Goal: Information Seeking & Learning: Learn about a topic

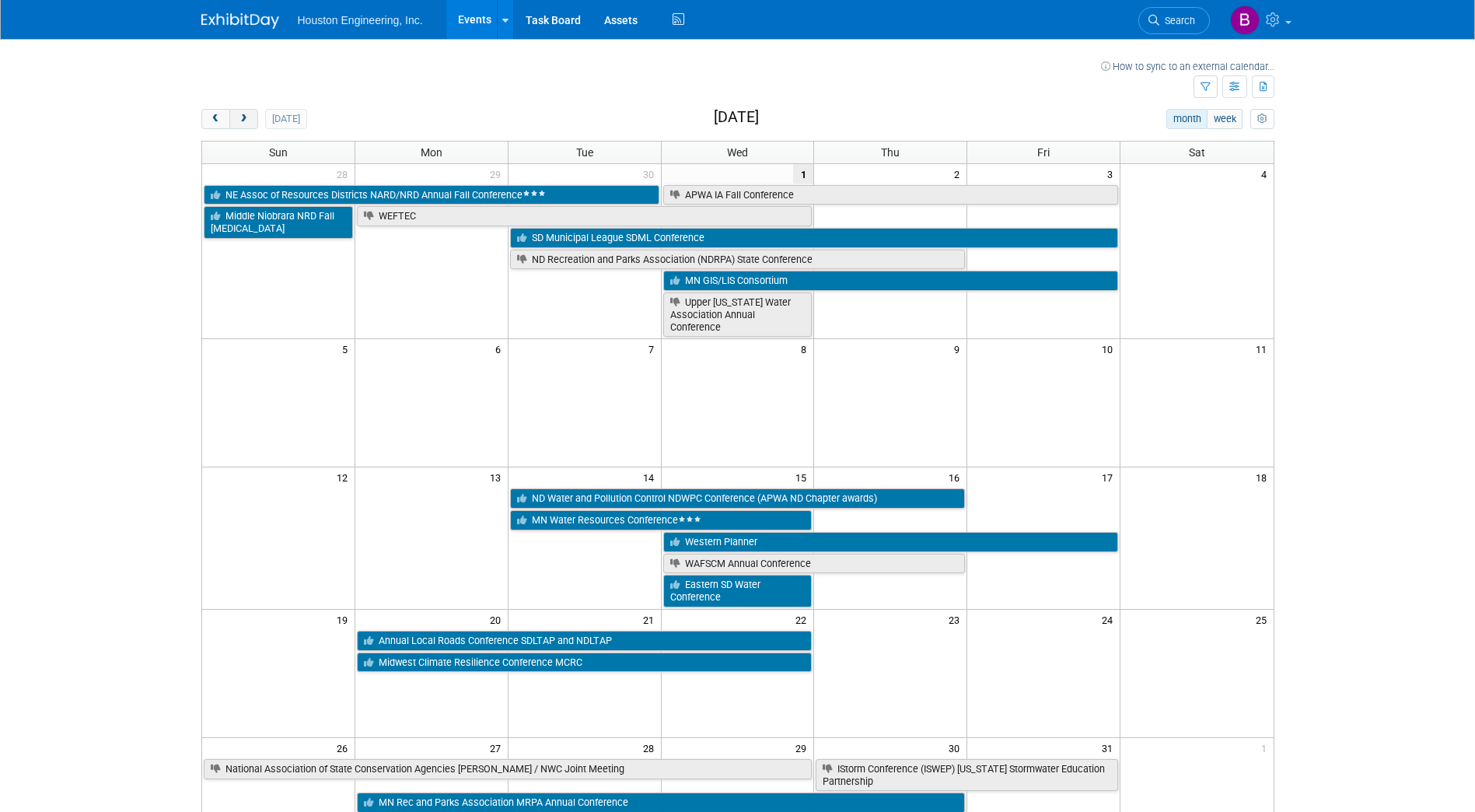
click at [247, 126] on button "next" at bounding box center [243, 119] width 29 height 21
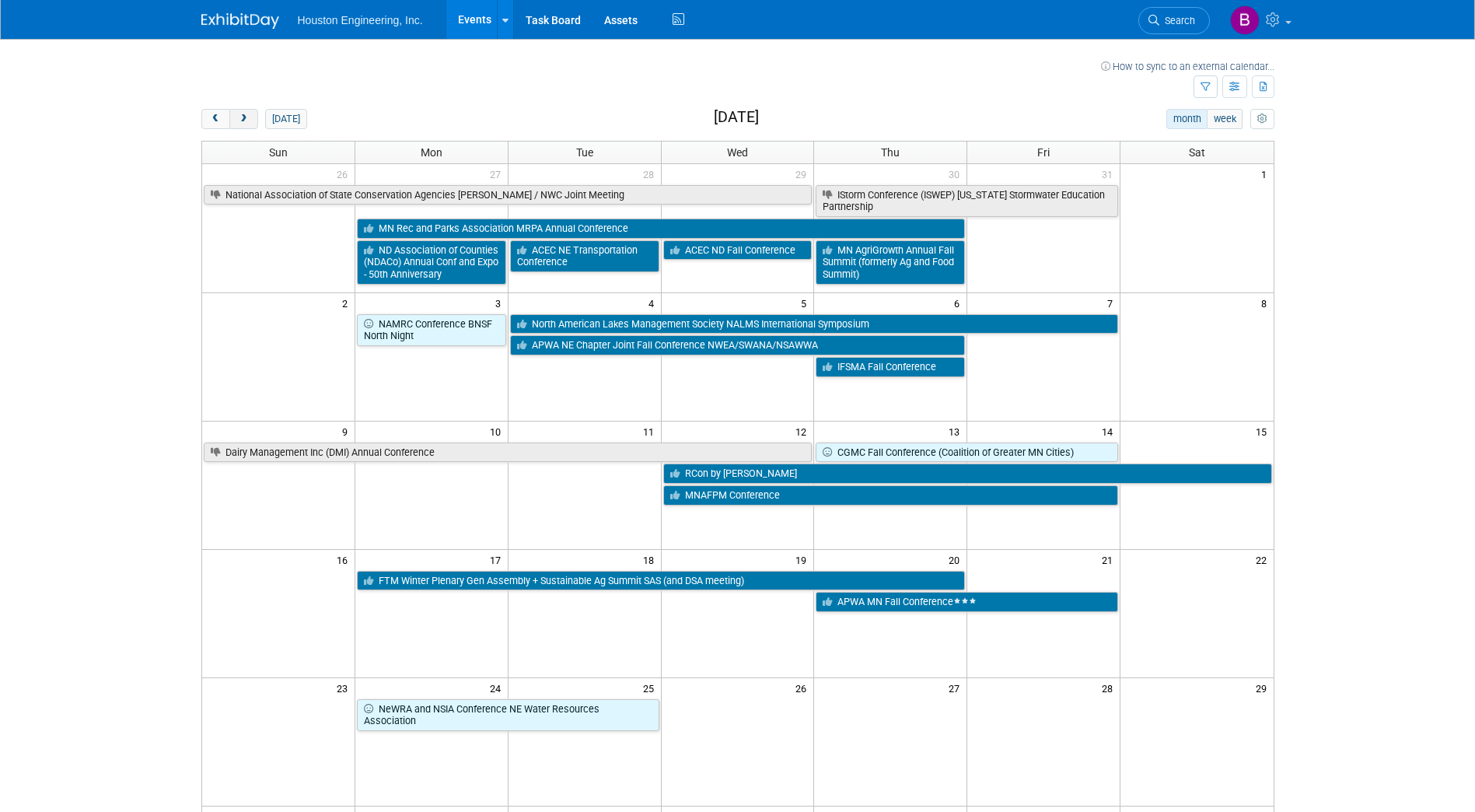
click at [247, 126] on button "next" at bounding box center [243, 119] width 29 height 21
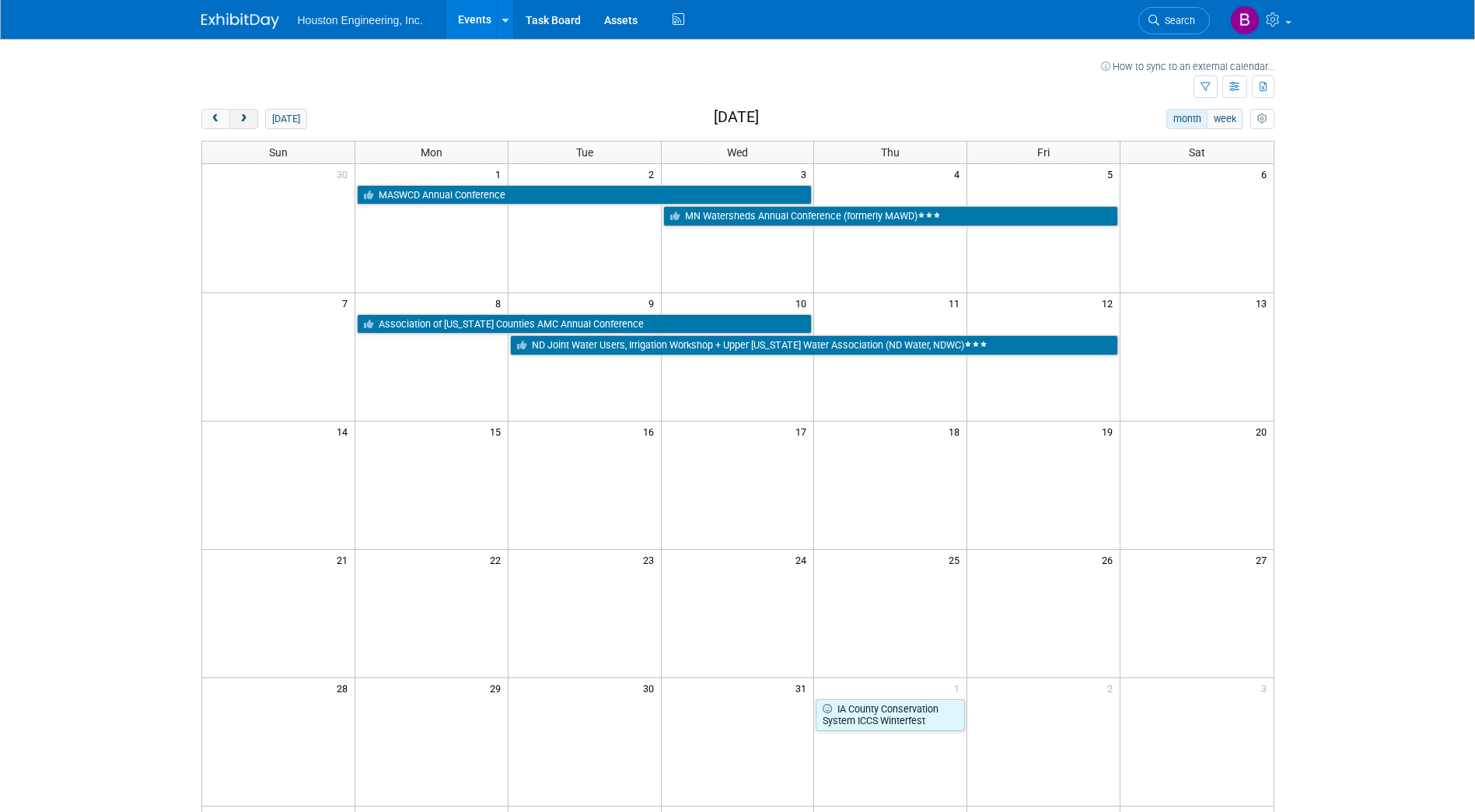
click at [247, 126] on button "next" at bounding box center [243, 119] width 29 height 21
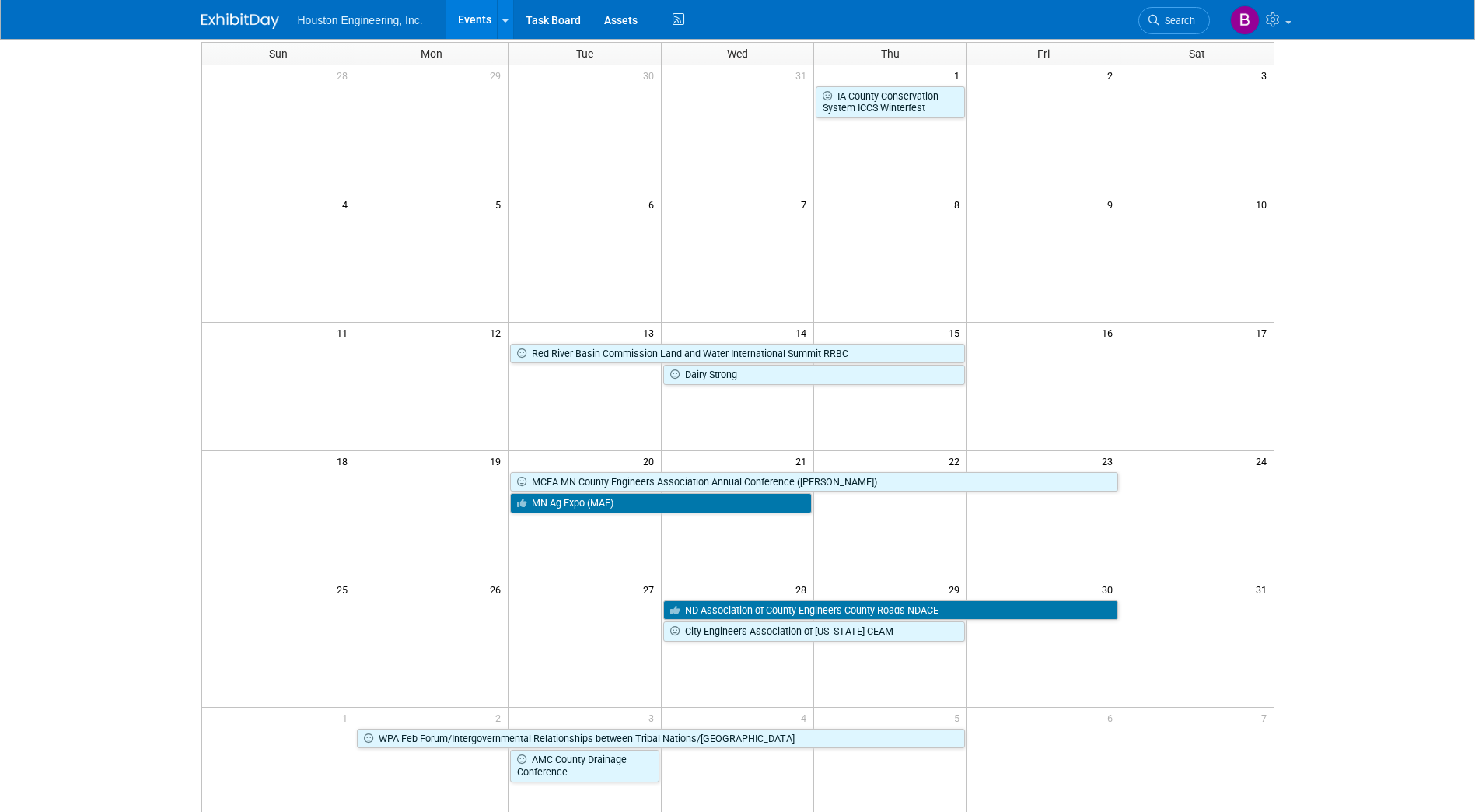
scroll to position [78, 0]
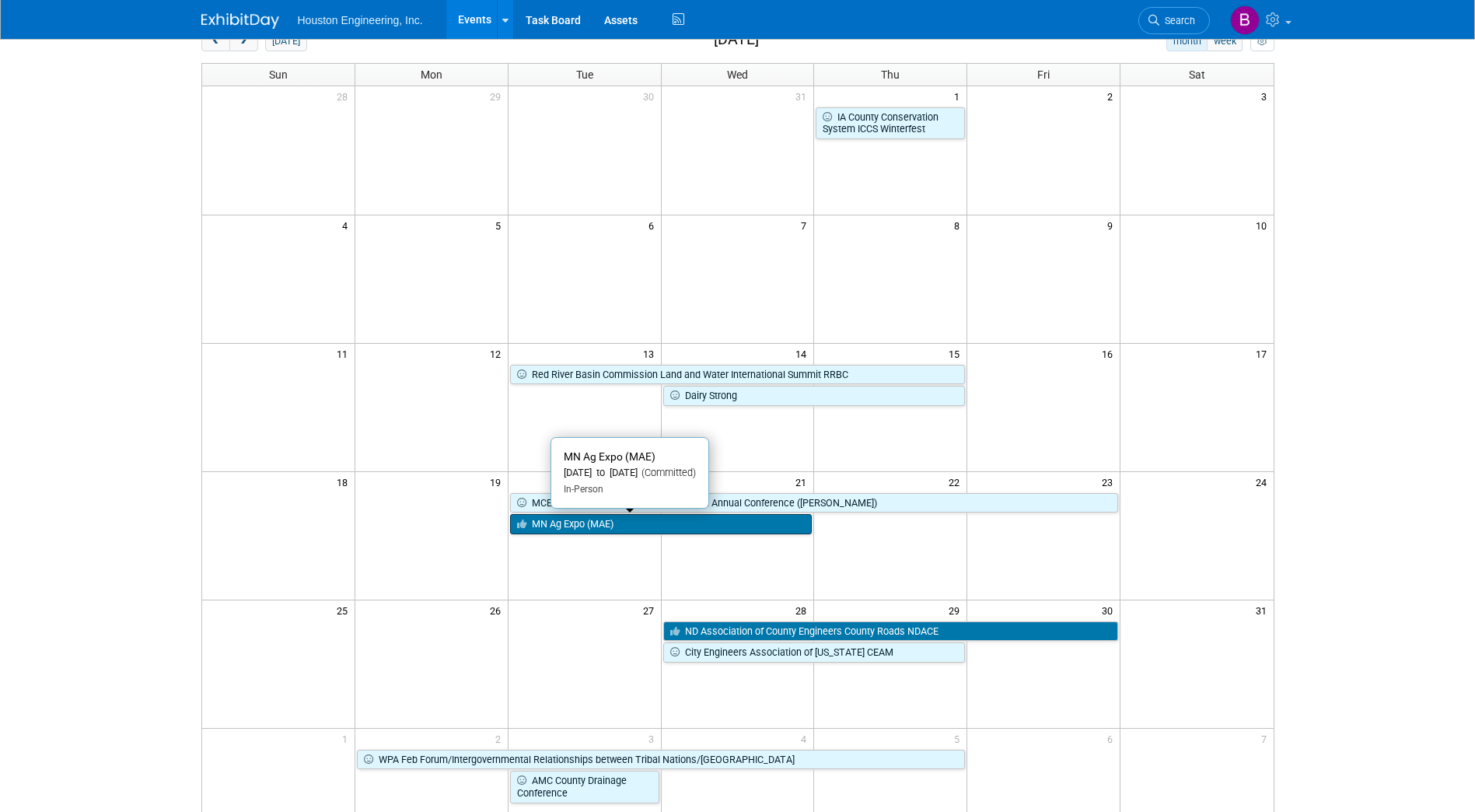
click at [563, 527] on link "MN Ag Expo (MAE)" at bounding box center [661, 524] width 302 height 21
click at [0, 0] on div at bounding box center [0, 0] width 0 height 0
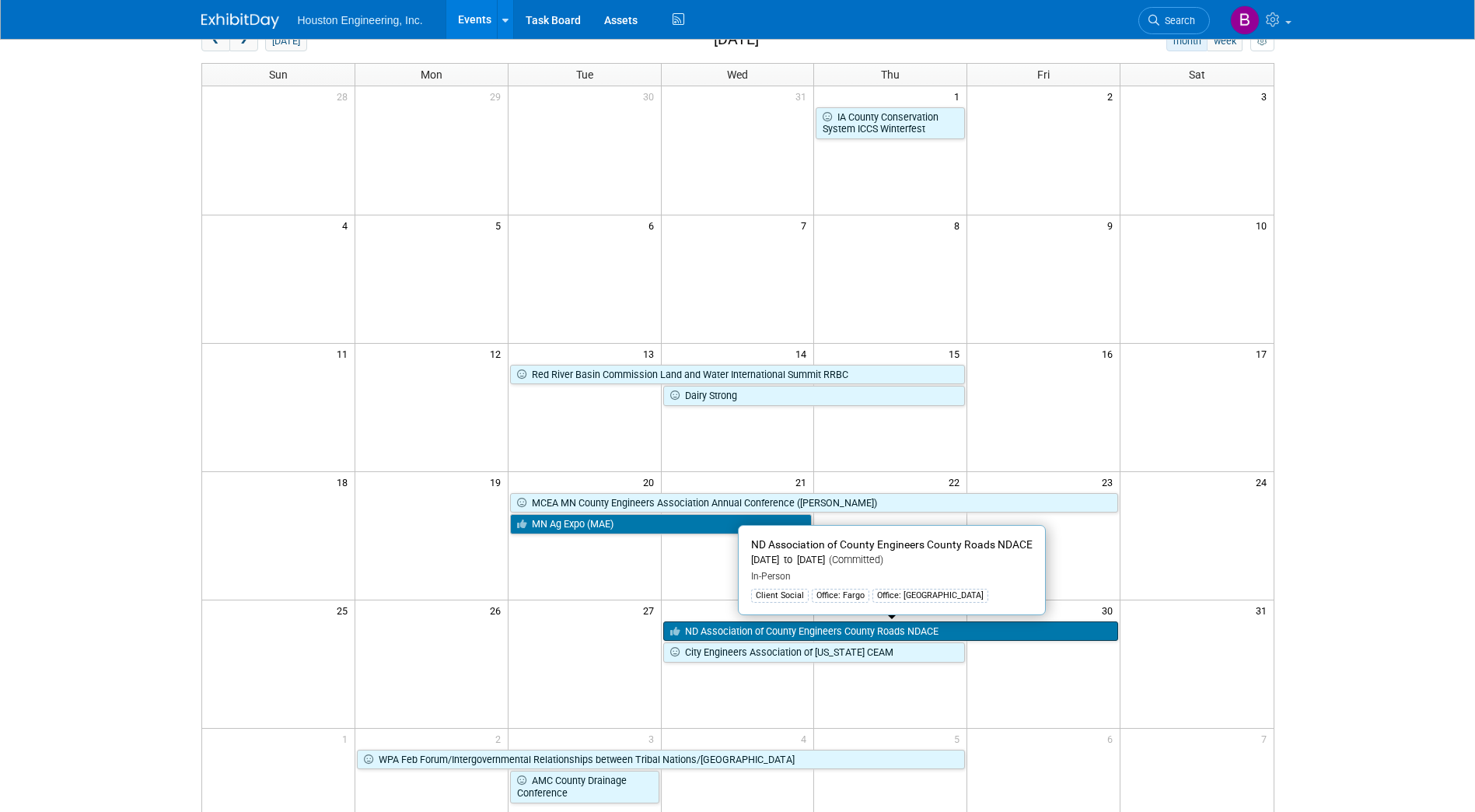
click at [766, 632] on link "ND Association of County Engineers County Roads NDACE" at bounding box center [890, 632] width 455 height 21
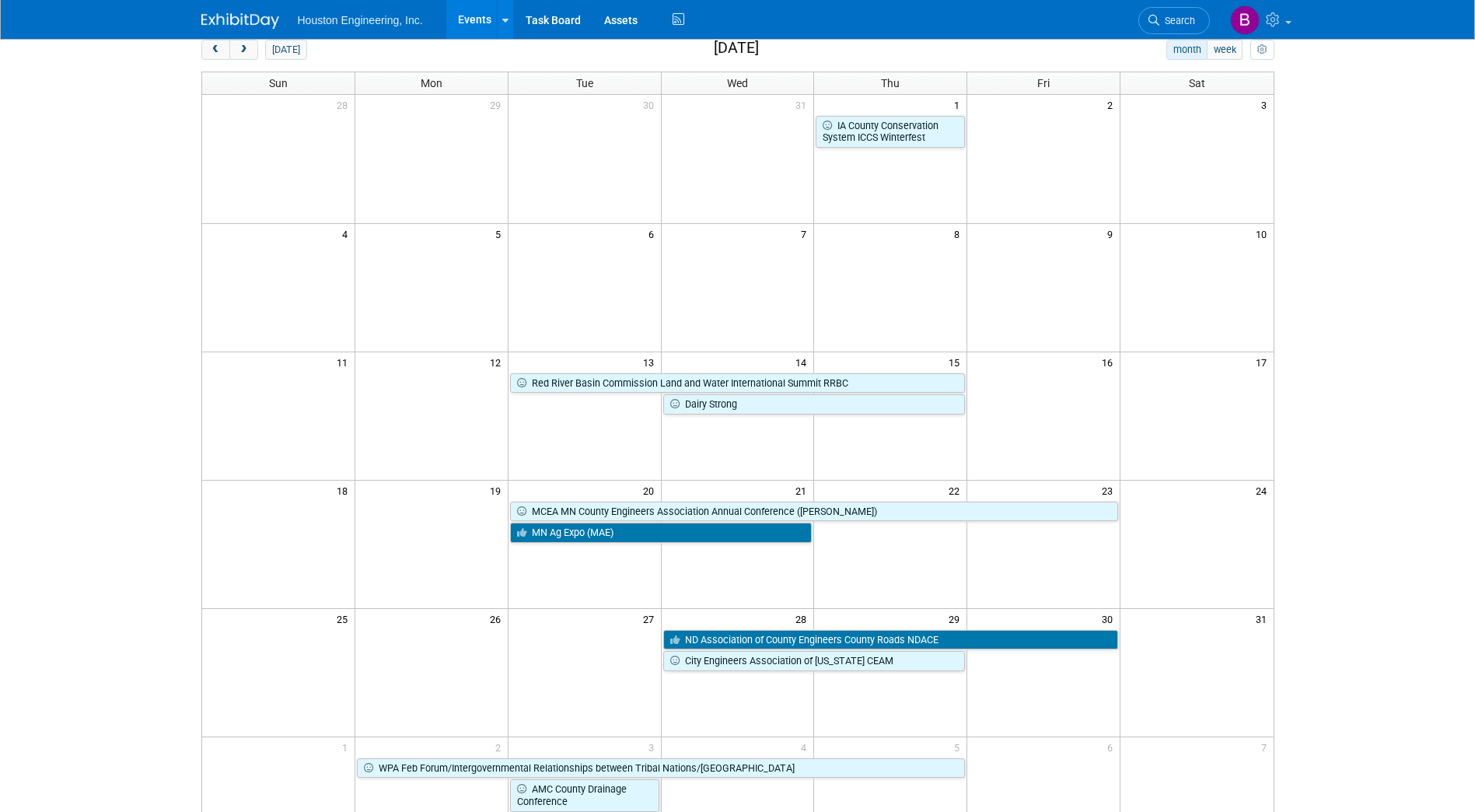
scroll to position [0, 0]
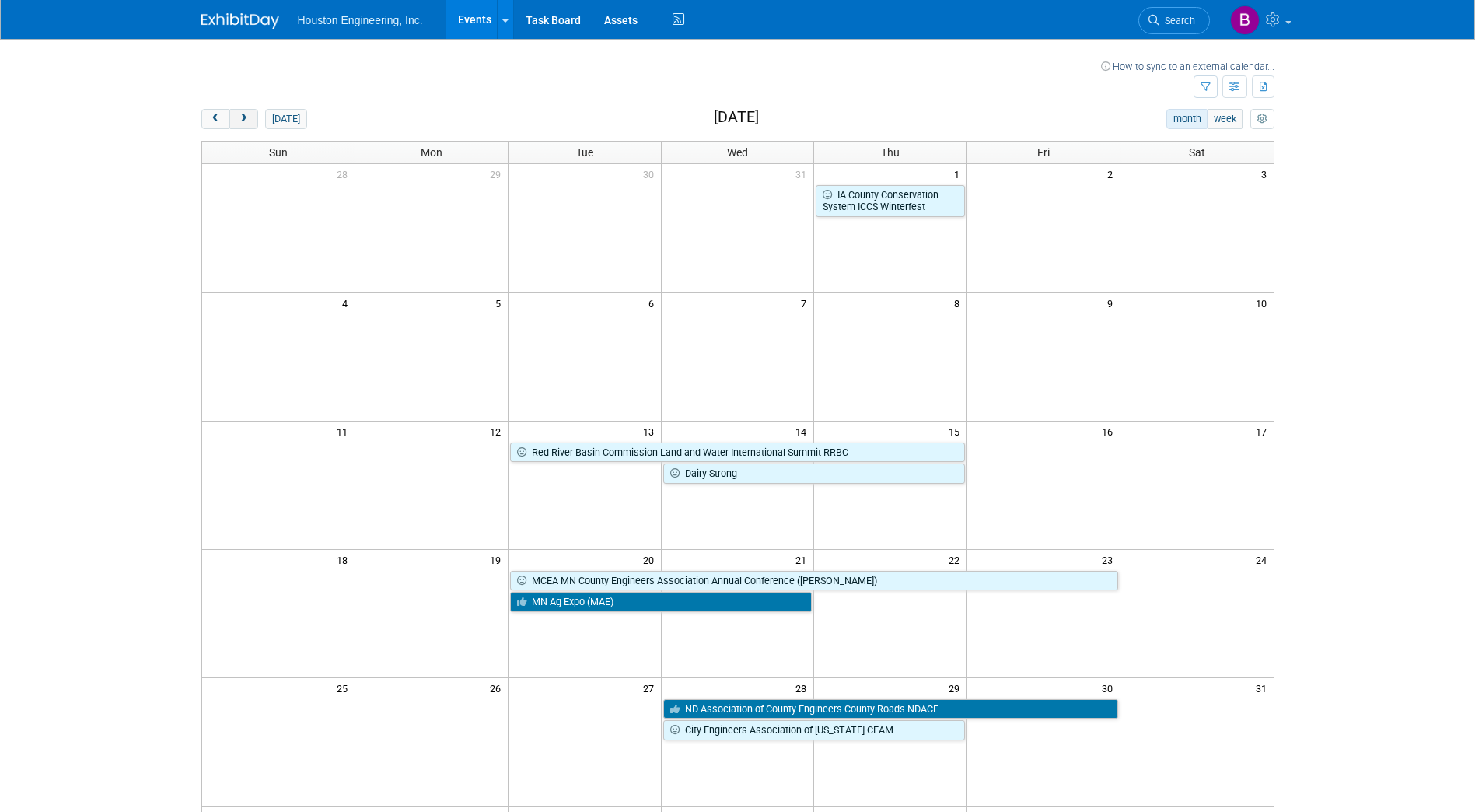
click at [253, 126] on button "next" at bounding box center [243, 119] width 29 height 21
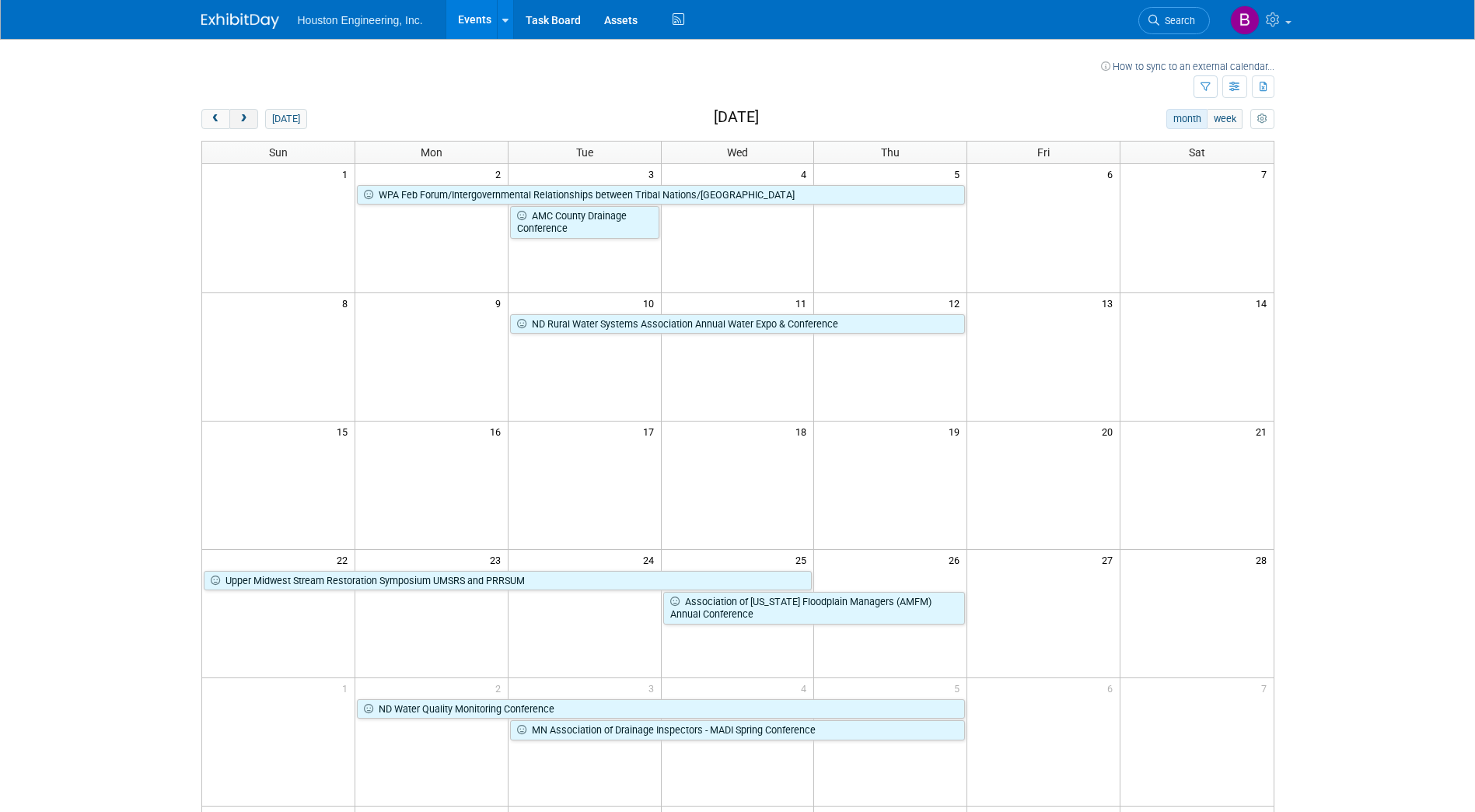
click at [248, 120] on span "next" at bounding box center [243, 119] width 11 height 10
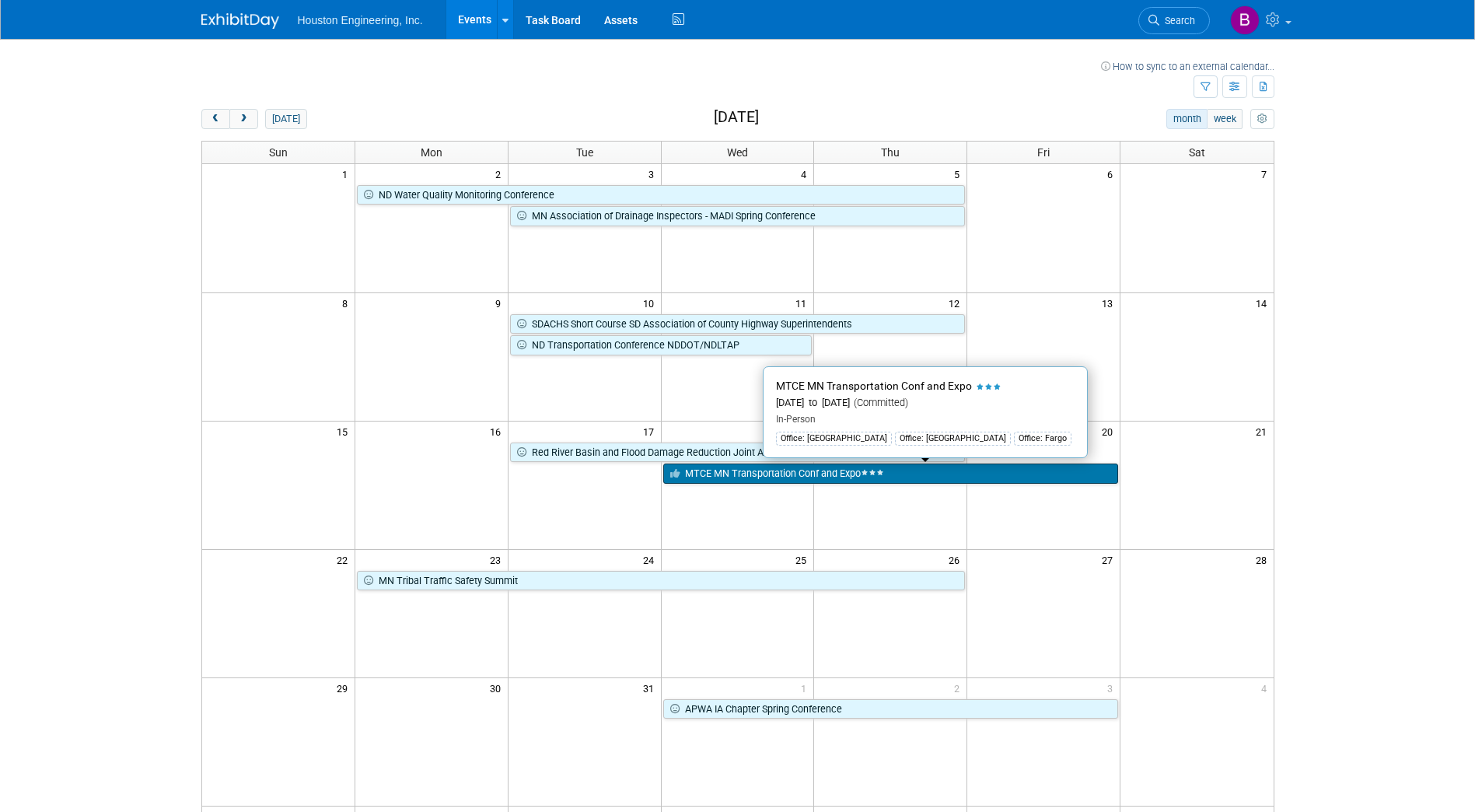
click at [737, 477] on link "MTCE MN Transportation Conf and Expo" at bounding box center [890, 474] width 455 height 21
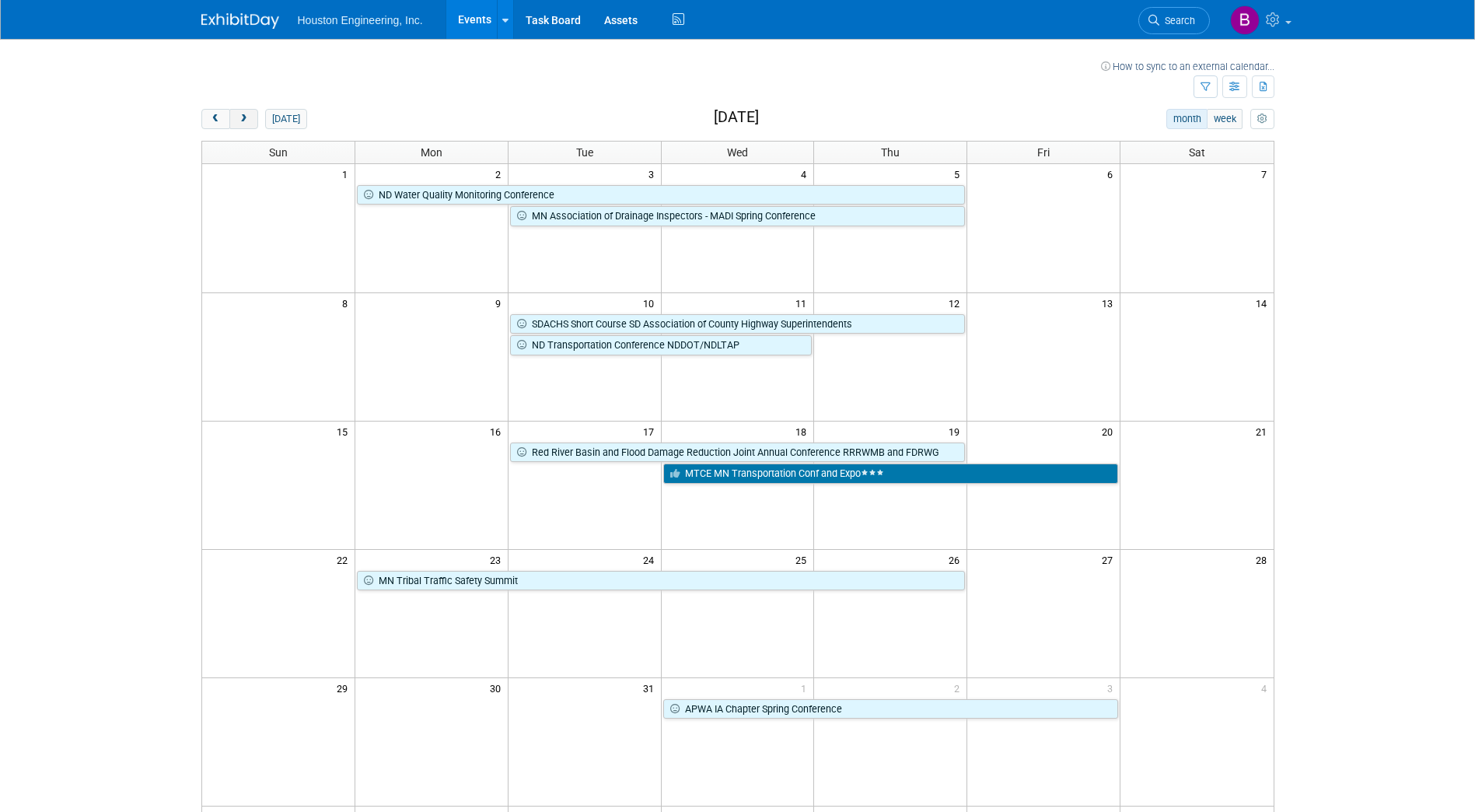
click at [238, 116] on span "next" at bounding box center [243, 119] width 11 height 10
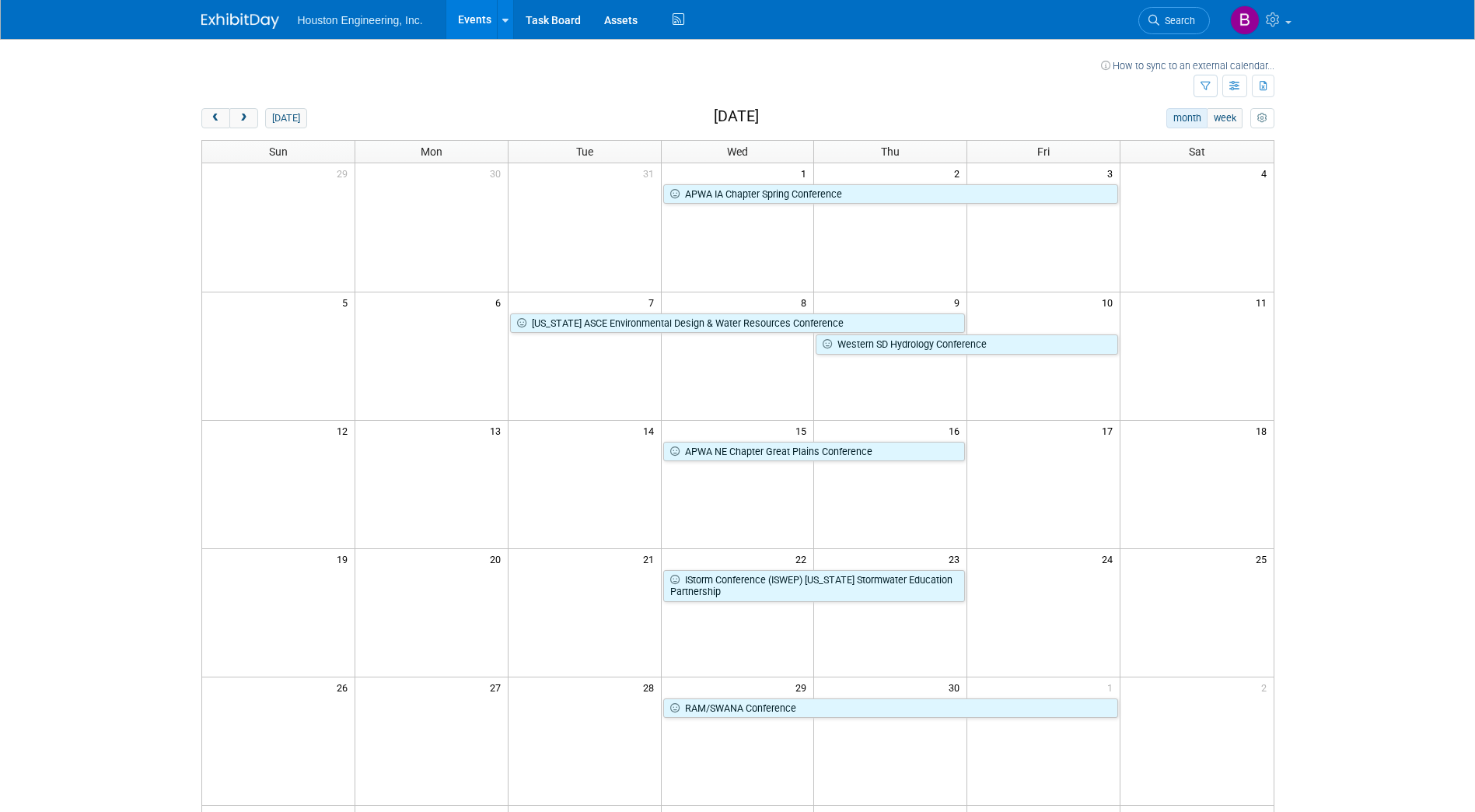
scroll to position [292, 0]
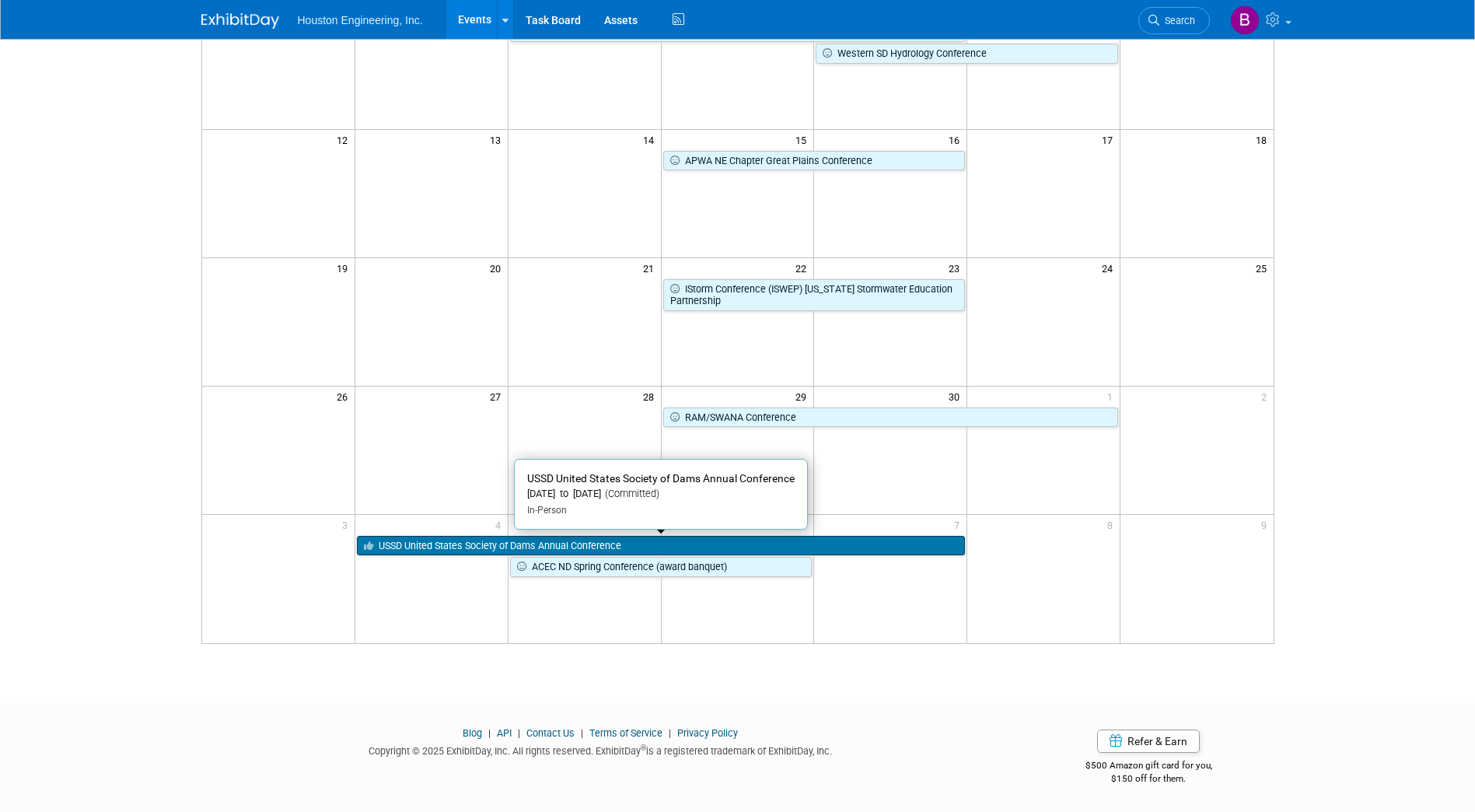
click at [432, 544] on link "USSD United States Society of Dams Annual Conference" at bounding box center [661, 546] width 608 height 21
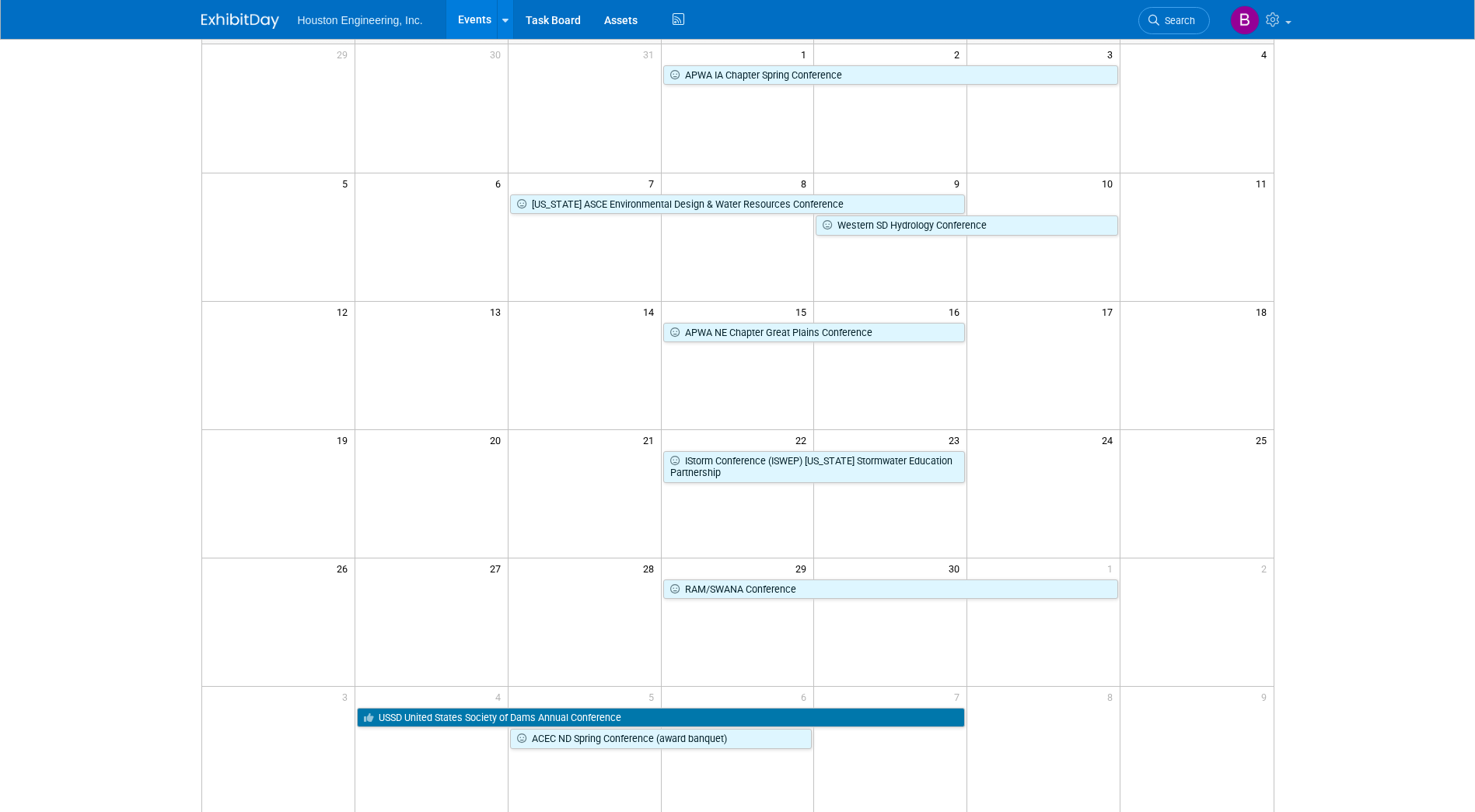
scroll to position [0, 0]
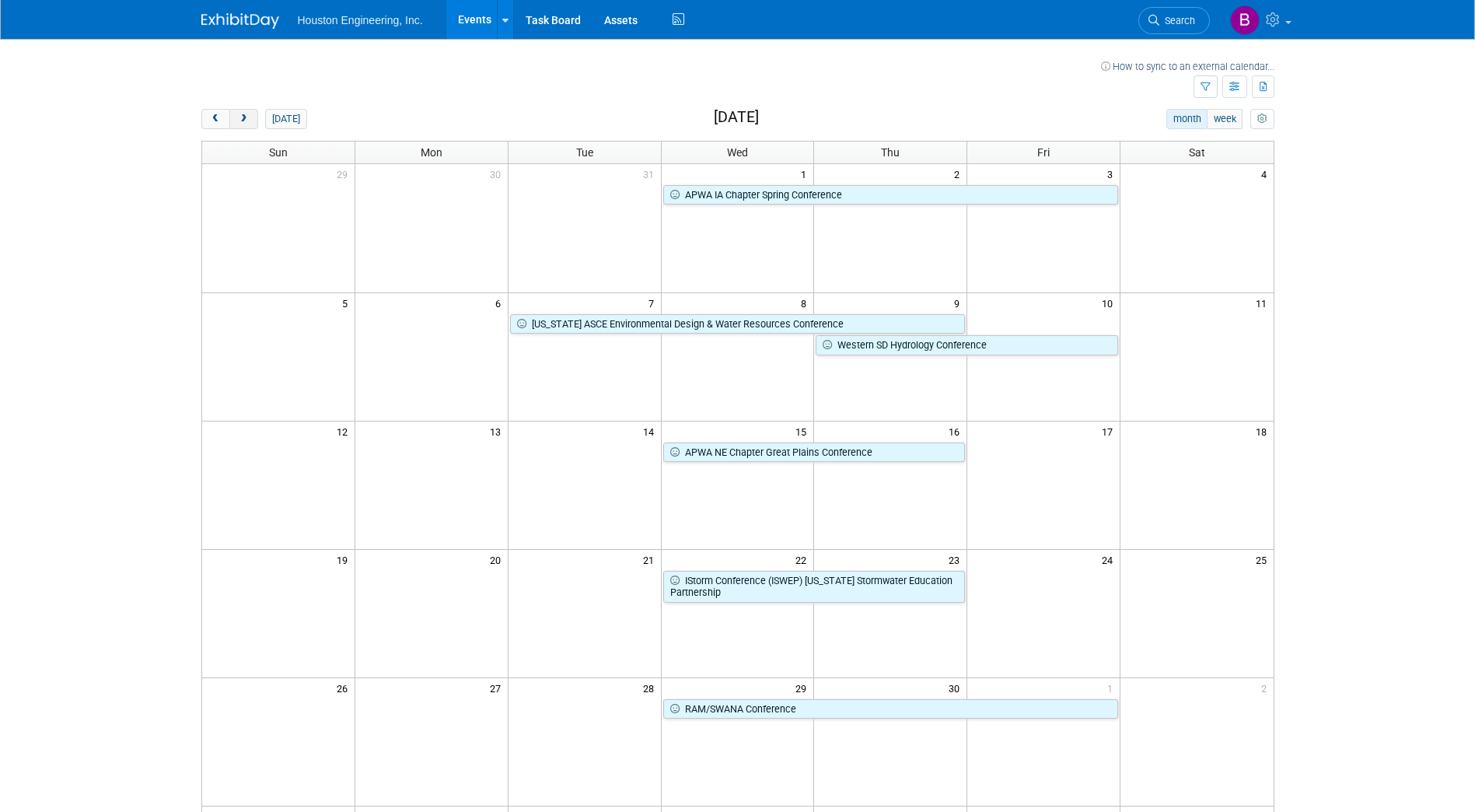
click at [251, 117] on button "next" at bounding box center [243, 119] width 29 height 21
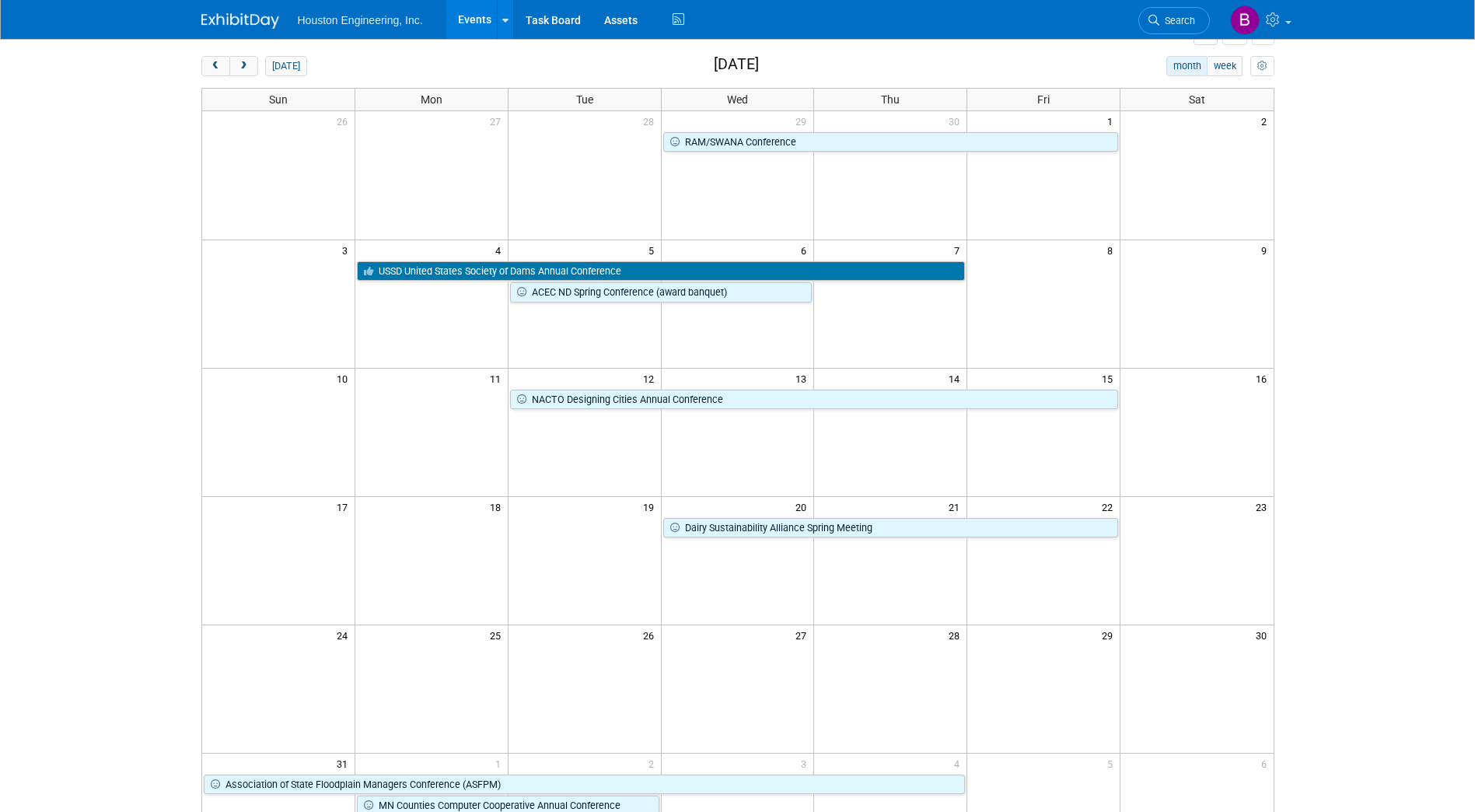
scroll to position [78, 0]
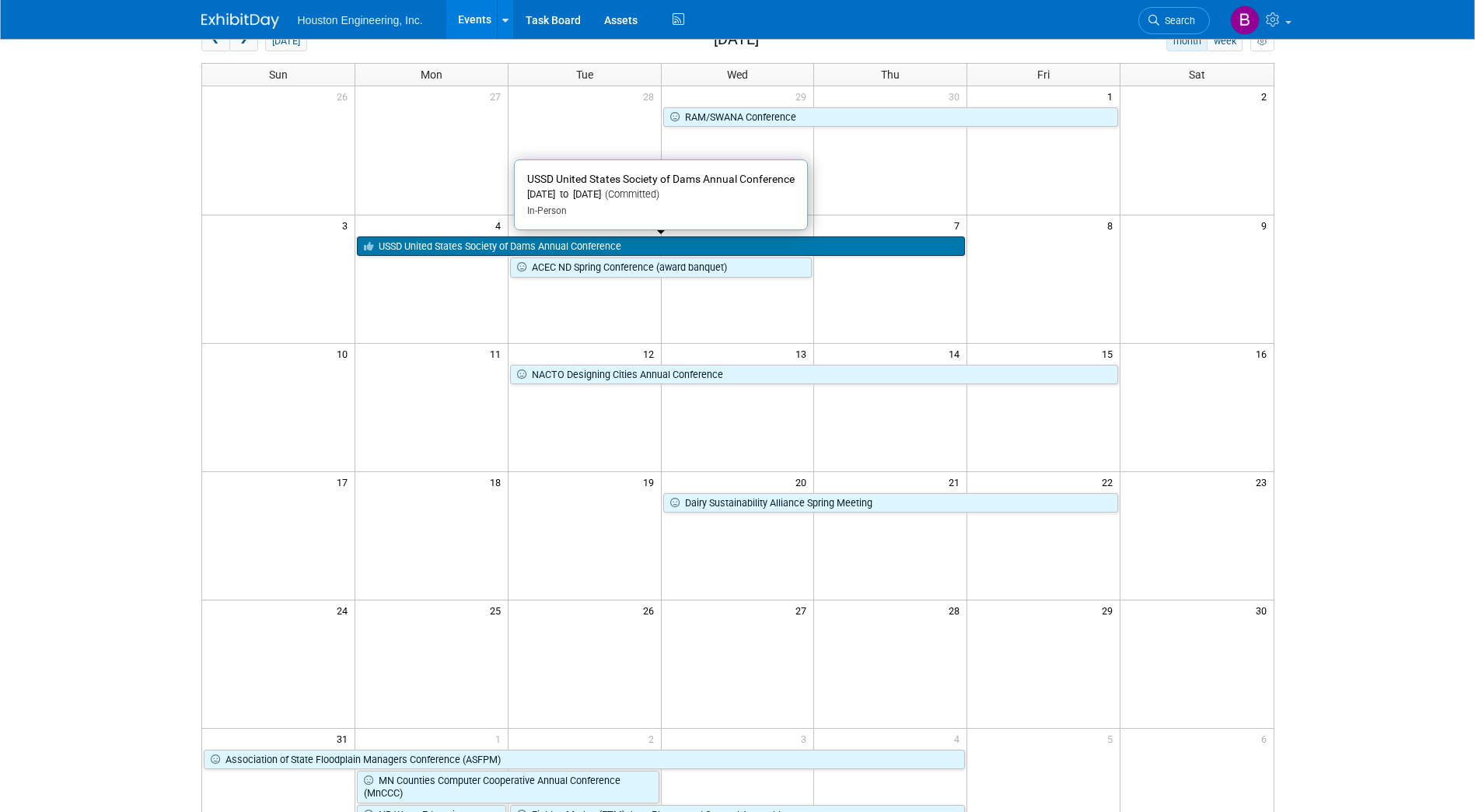
click at [416, 243] on link "USSD United States Society of Dams Annual Conference" at bounding box center [661, 247] width 608 height 21
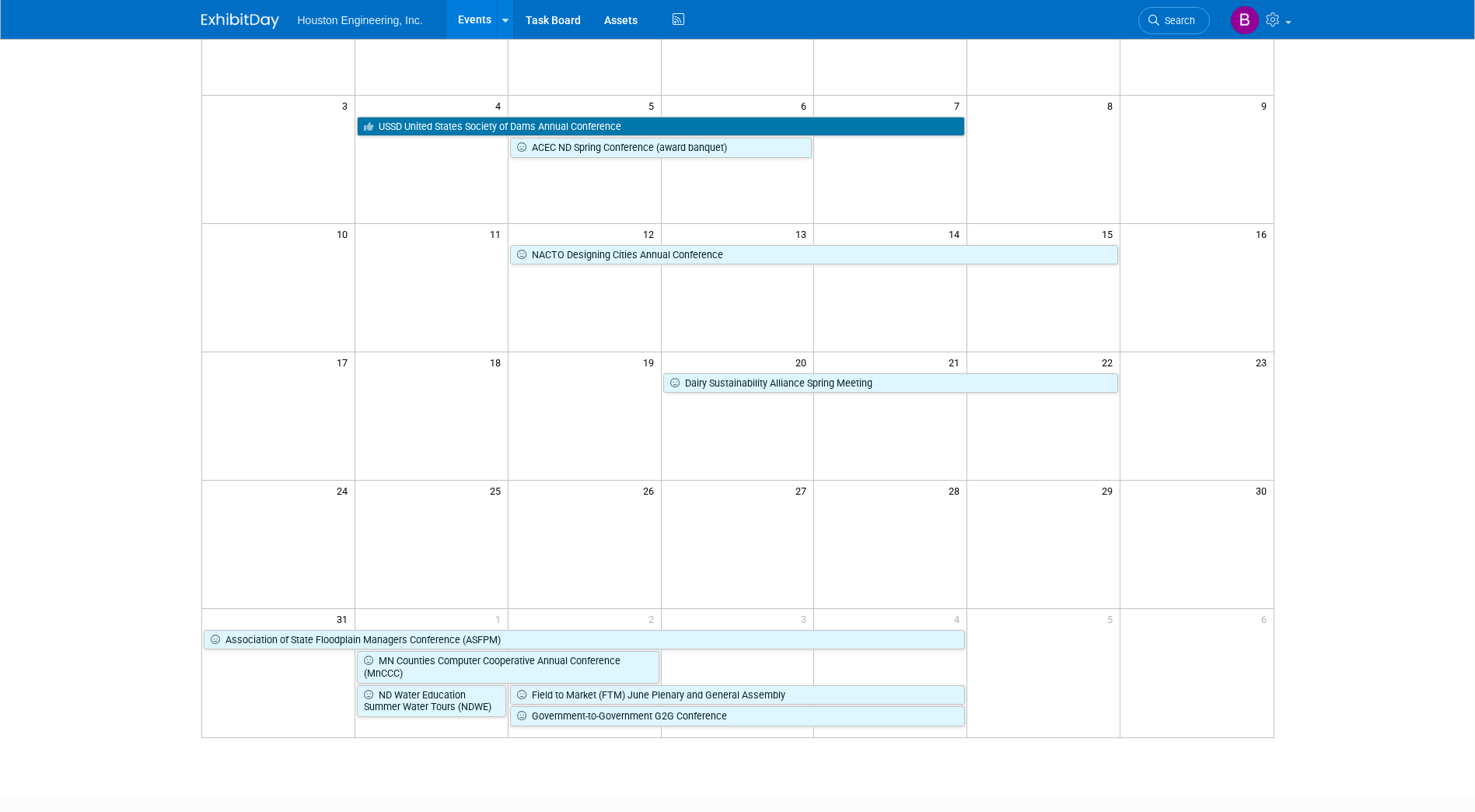
scroll to position [59, 0]
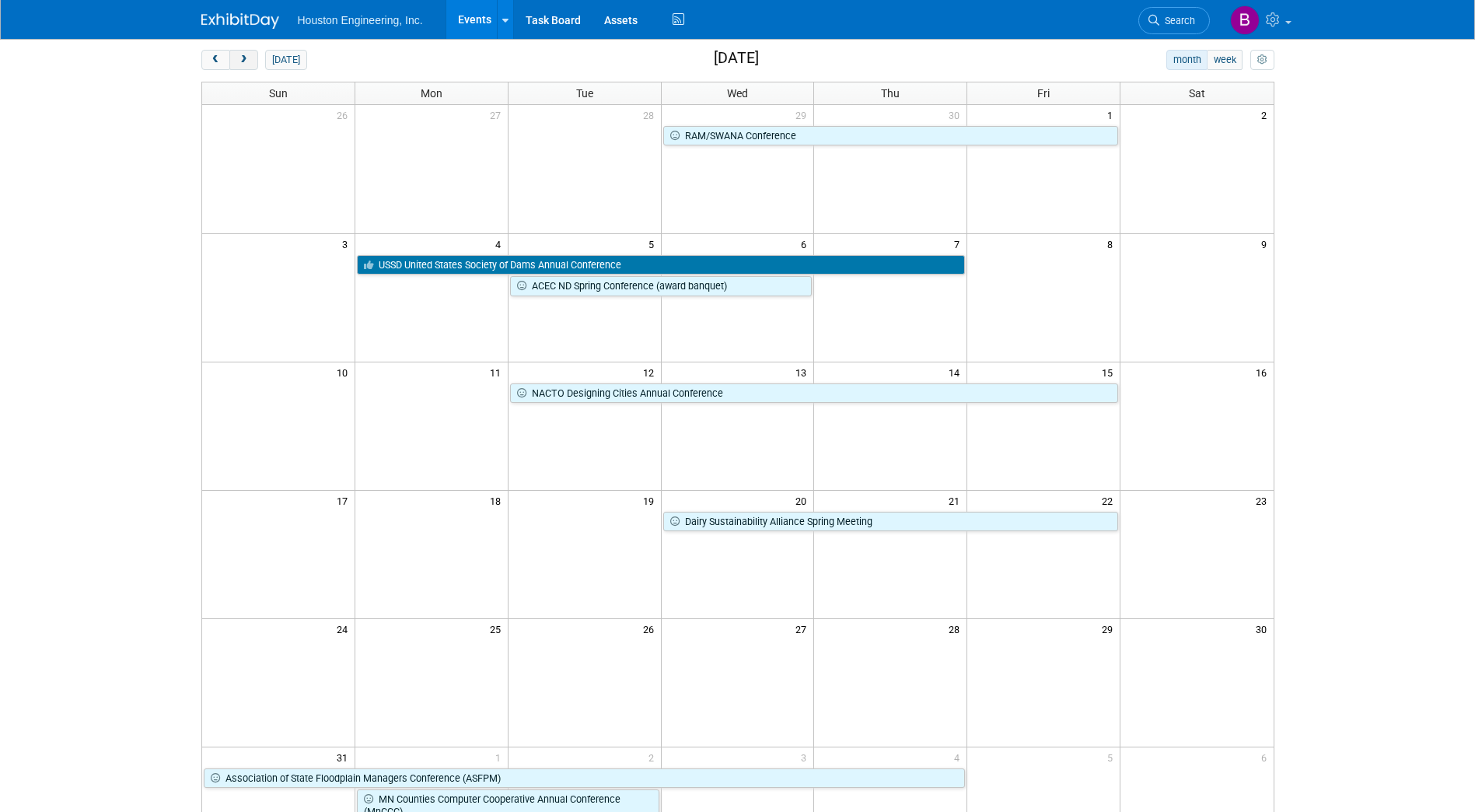
click at [238, 61] on span "next" at bounding box center [243, 60] width 11 height 10
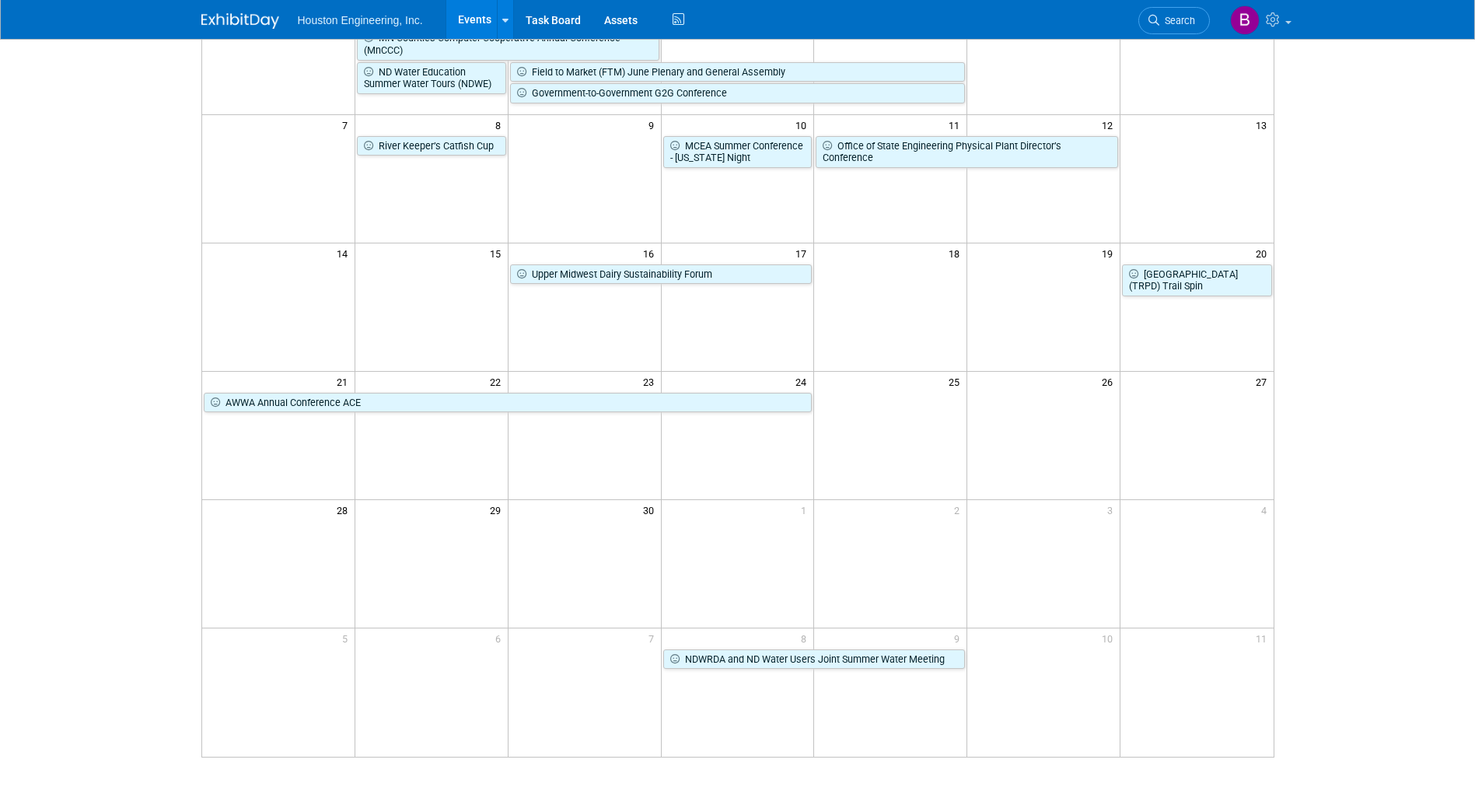
scroll to position [0, 0]
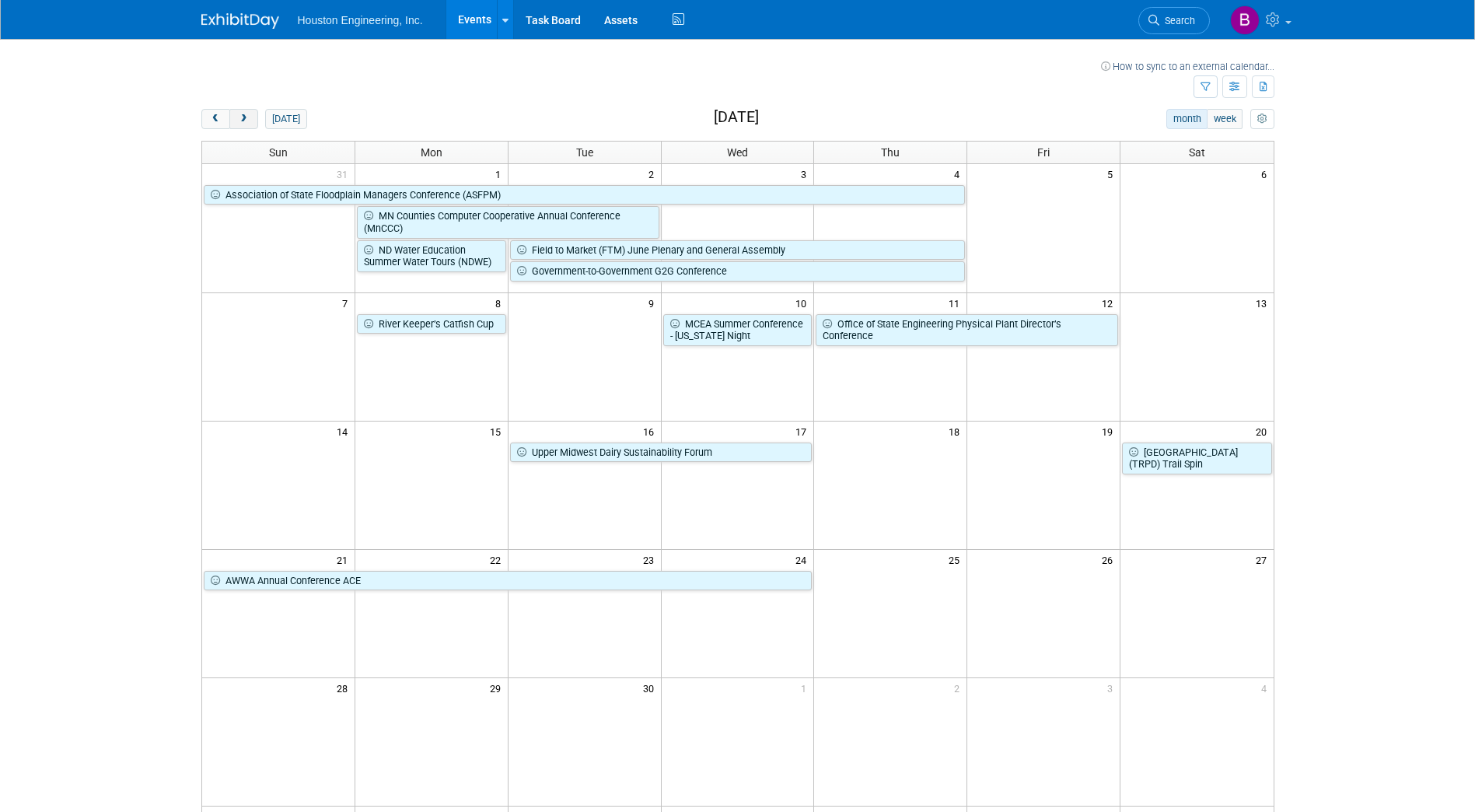
click at [235, 118] on button "next" at bounding box center [243, 119] width 29 height 21
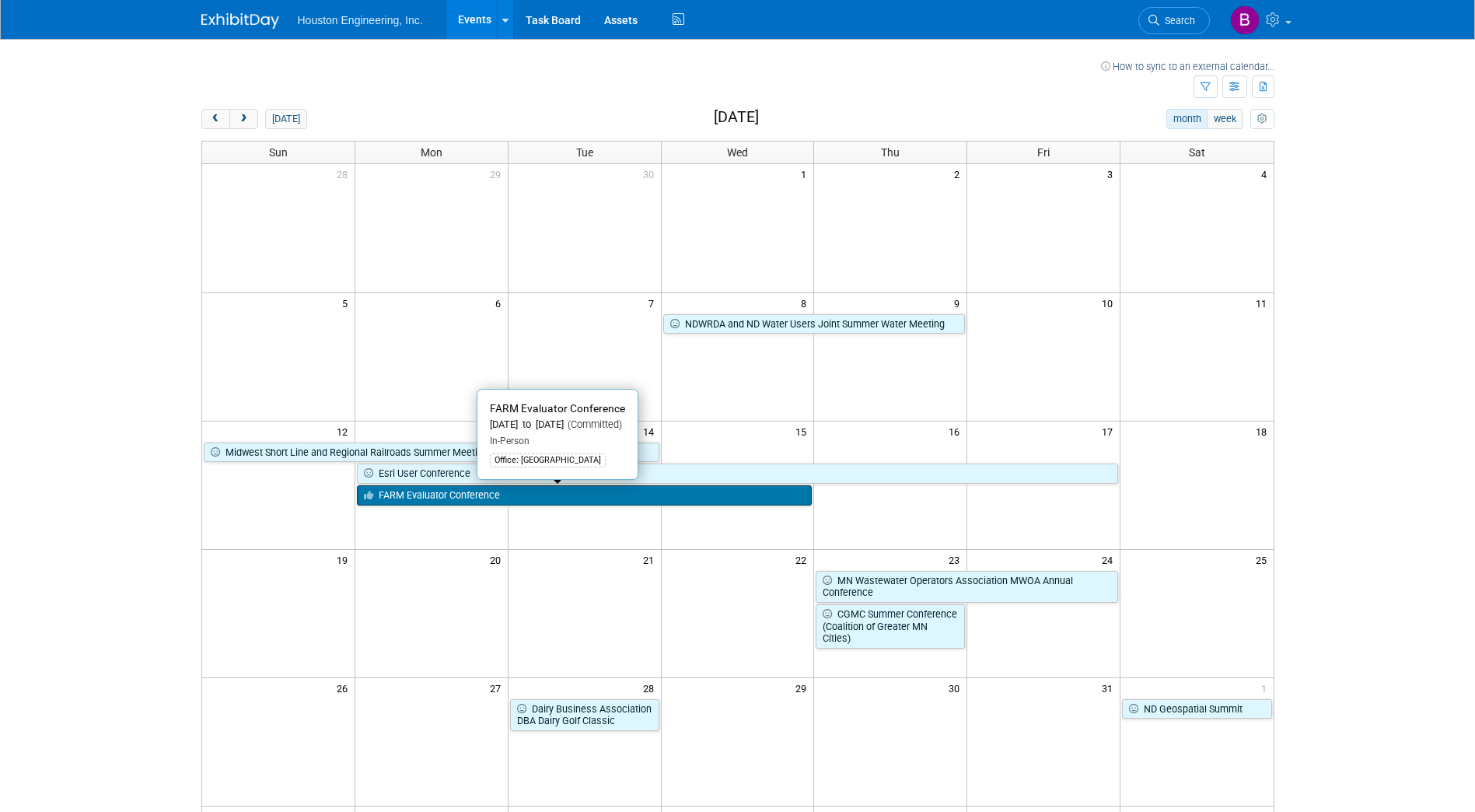
click at [480, 490] on link "FARM Evaluator Conference" at bounding box center [584, 496] width 455 height 21
click at [253, 126] on button "next" at bounding box center [243, 119] width 29 height 21
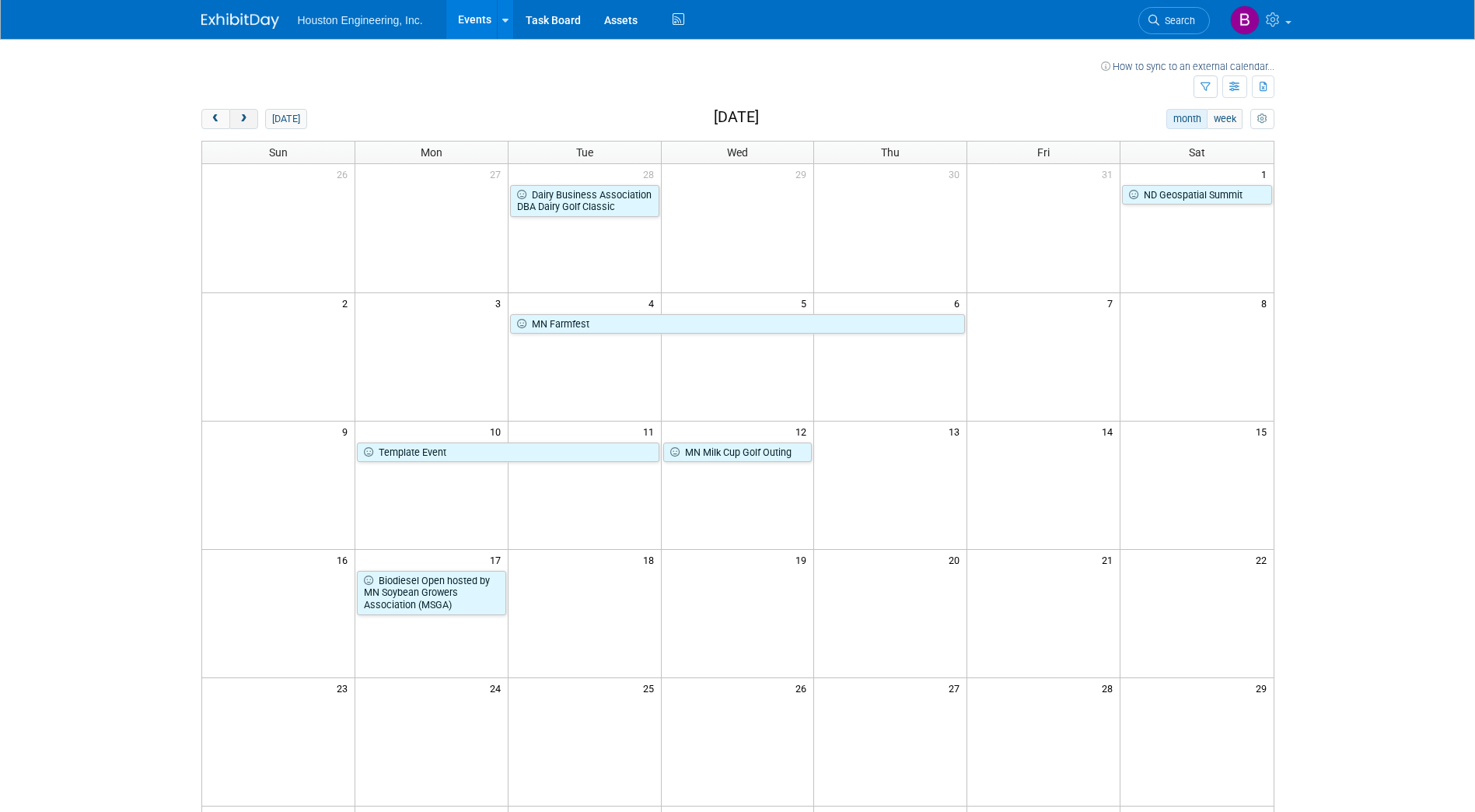
click at [245, 115] on span "next" at bounding box center [243, 119] width 11 height 10
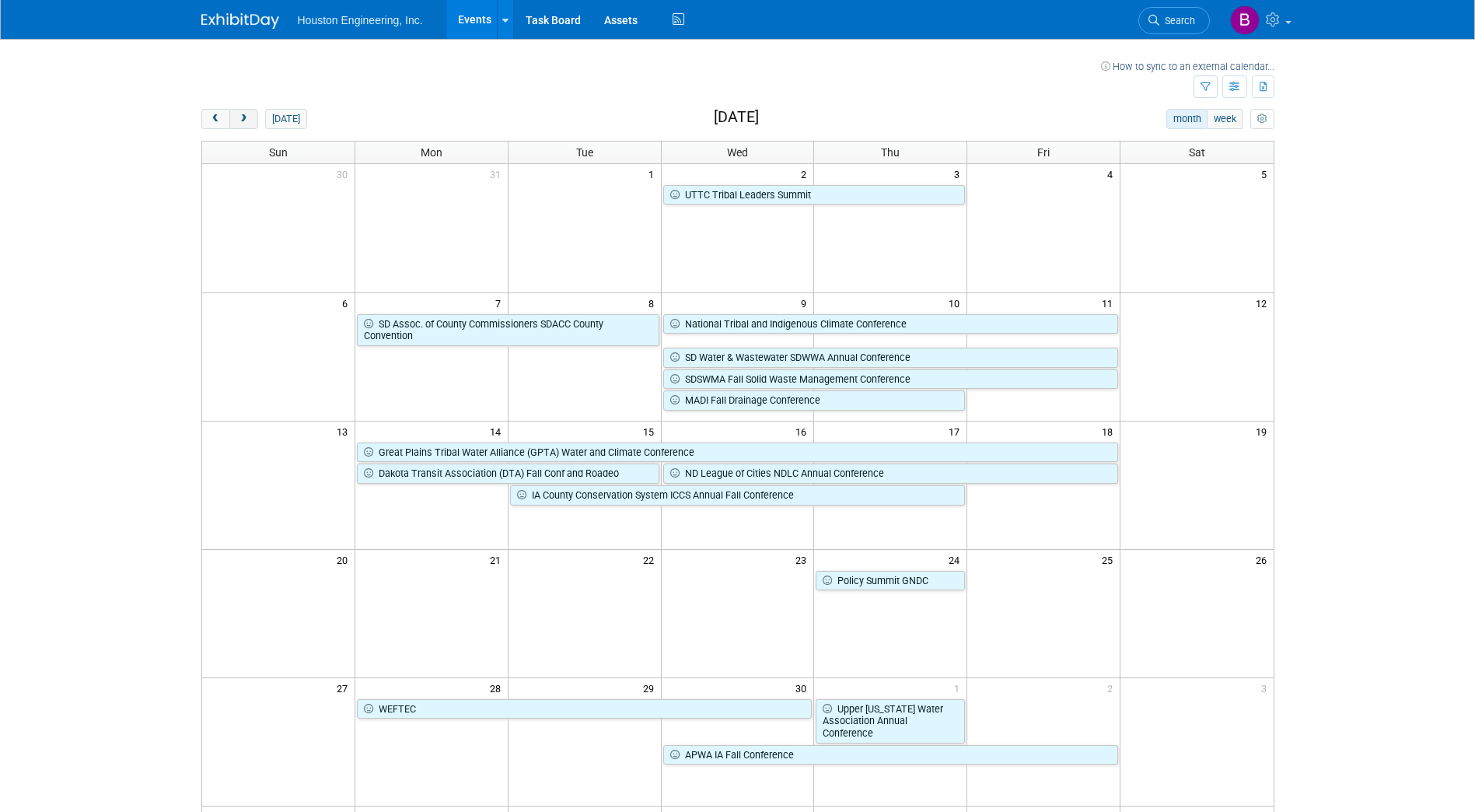
click at [241, 118] on span "next" at bounding box center [243, 119] width 11 height 10
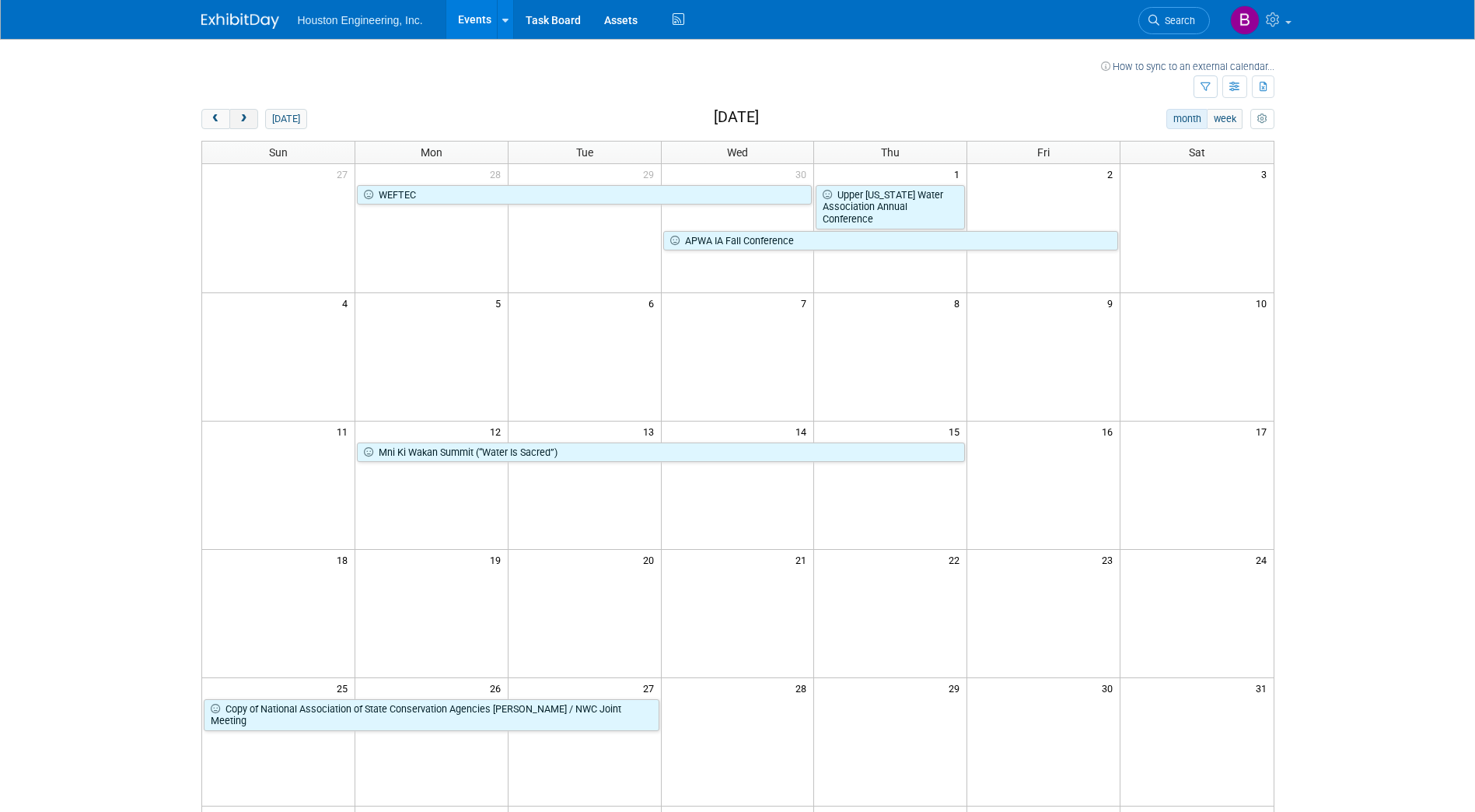
click at [247, 128] on button "next" at bounding box center [243, 119] width 29 height 21
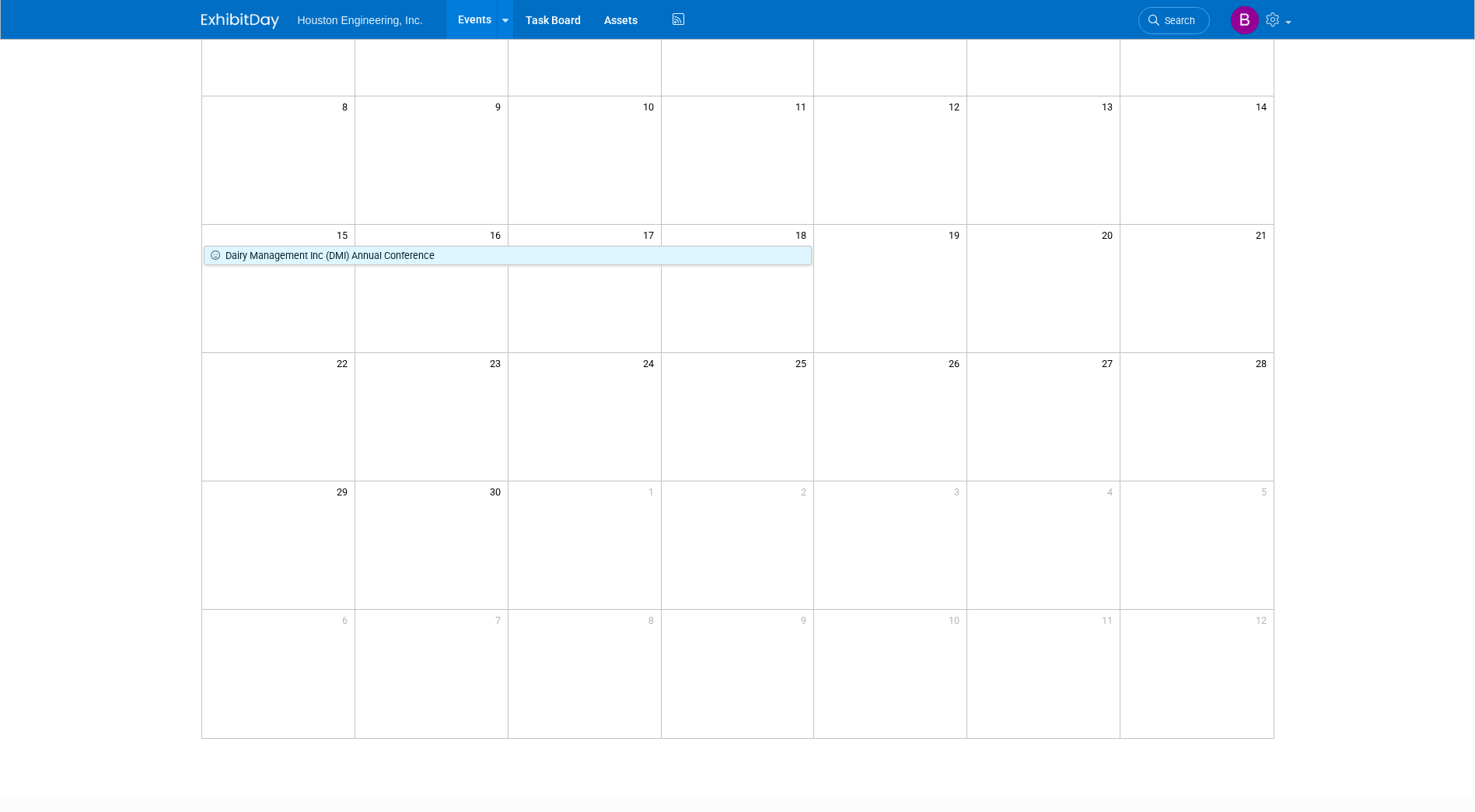
scroll to position [59, 0]
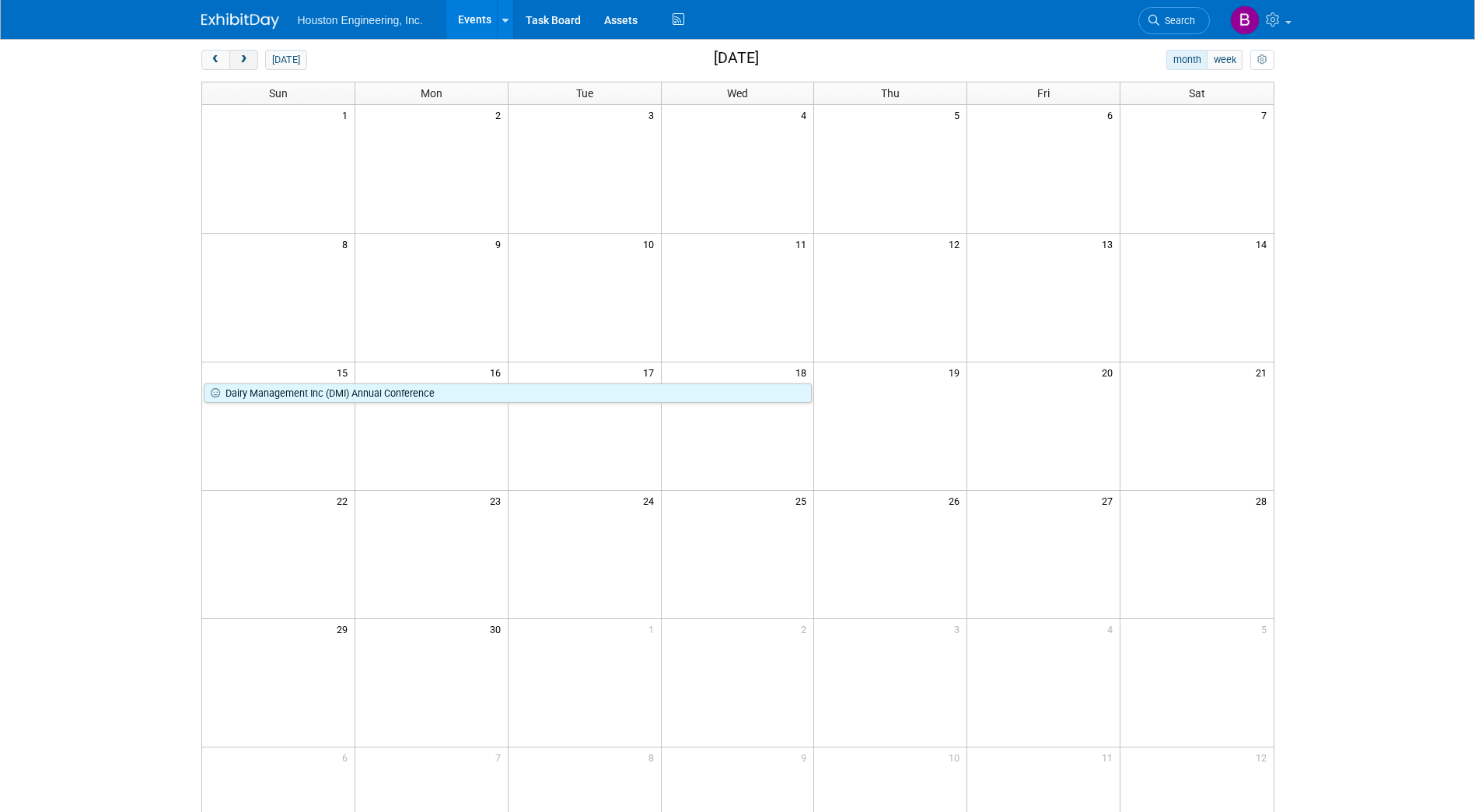
click at [252, 60] on button "next" at bounding box center [243, 60] width 29 height 21
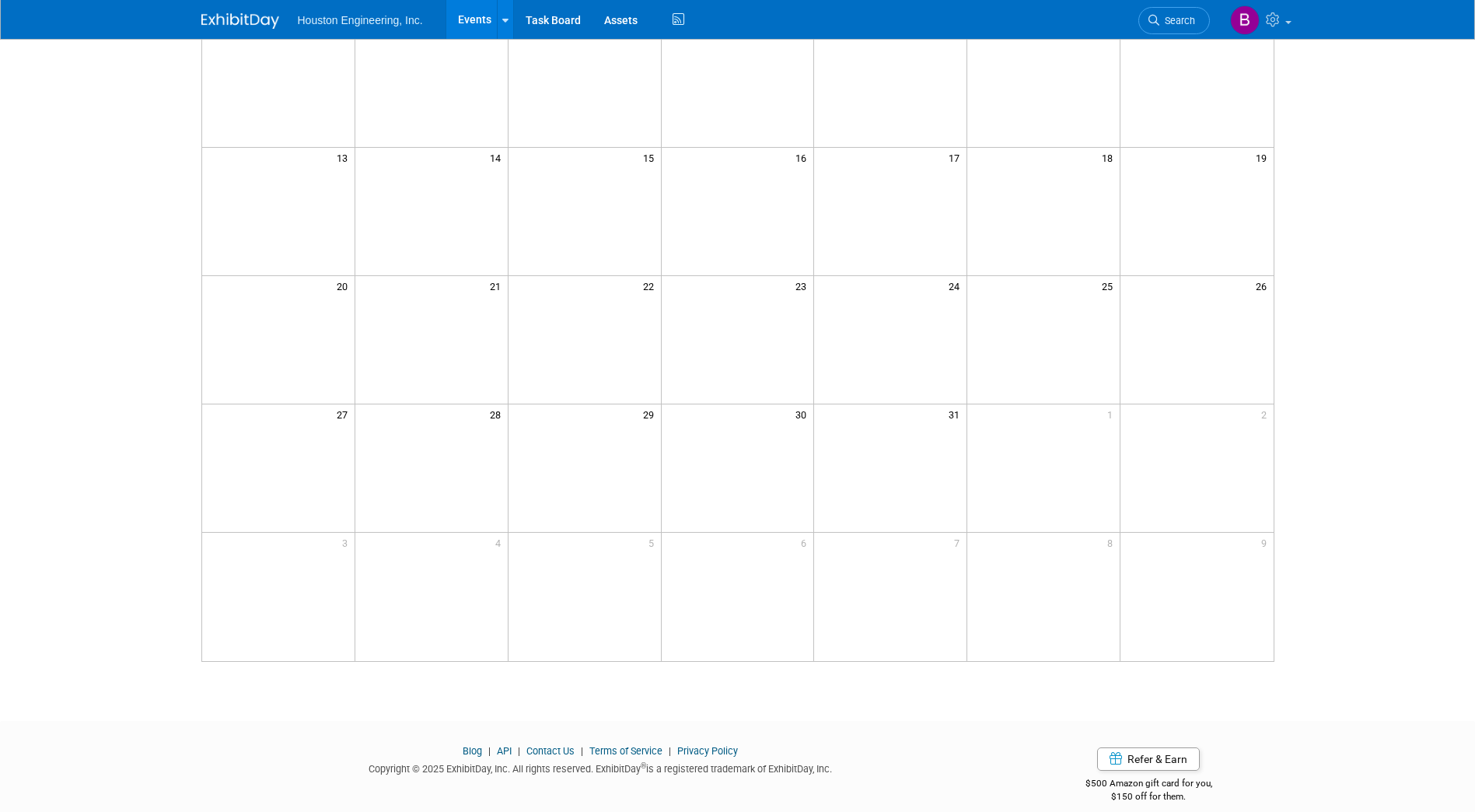
scroll to position [292, 0]
